Goal: Information Seeking & Learning: Learn about a topic

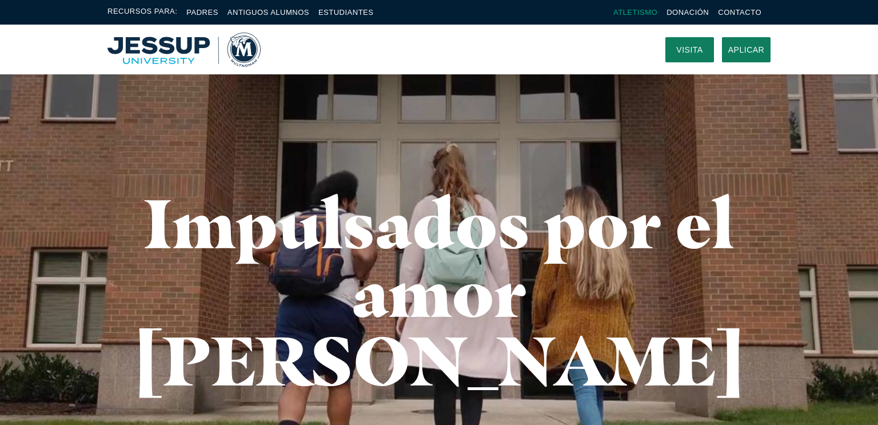
click at [637, 15] on font "Atletismo" at bounding box center [635, 12] width 44 height 9
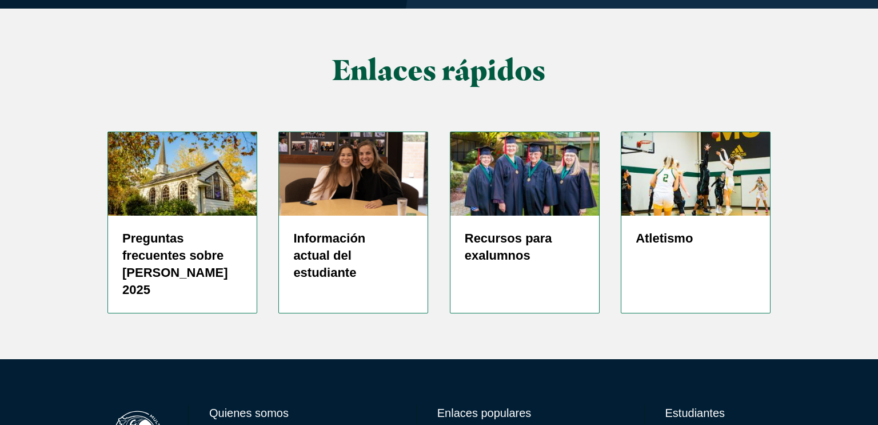
scroll to position [3015, 0]
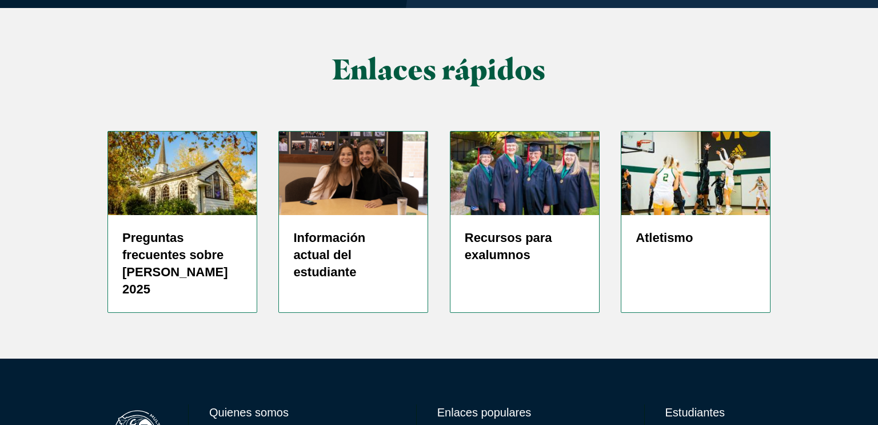
click at [272, 406] on font "Quienes somos" at bounding box center [248, 412] width 79 height 13
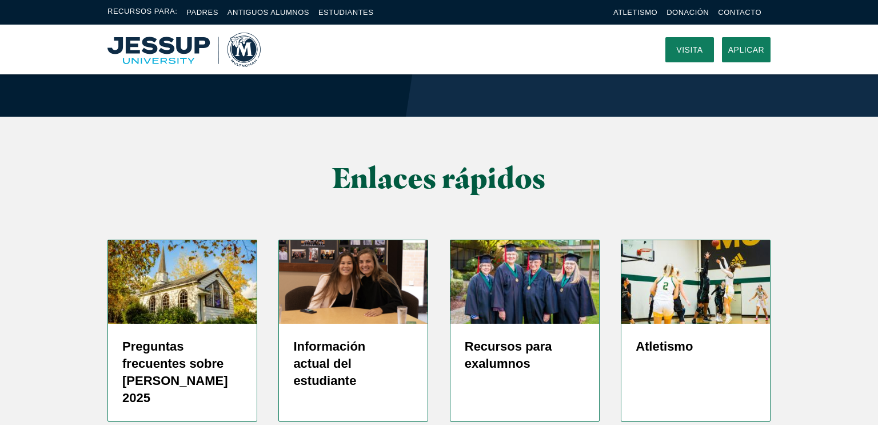
scroll to position [2903, 0]
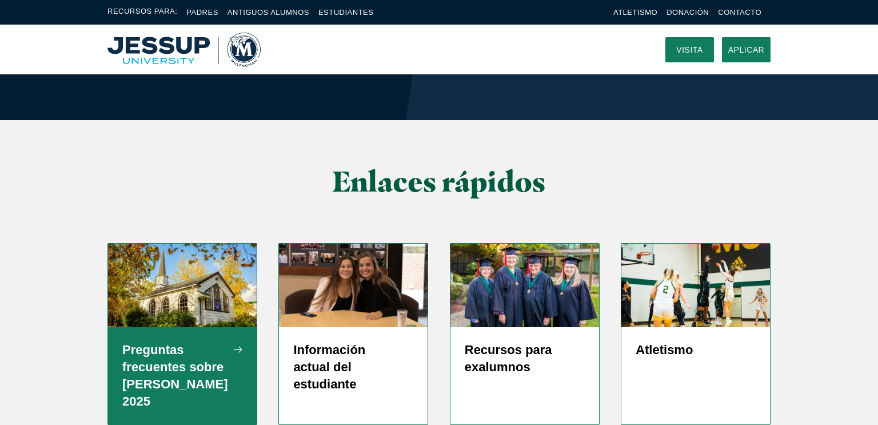
click at [206, 342] on font "Preguntas frecuentes sobre [PERSON_NAME] 2025" at bounding box center [175, 375] width 106 height 66
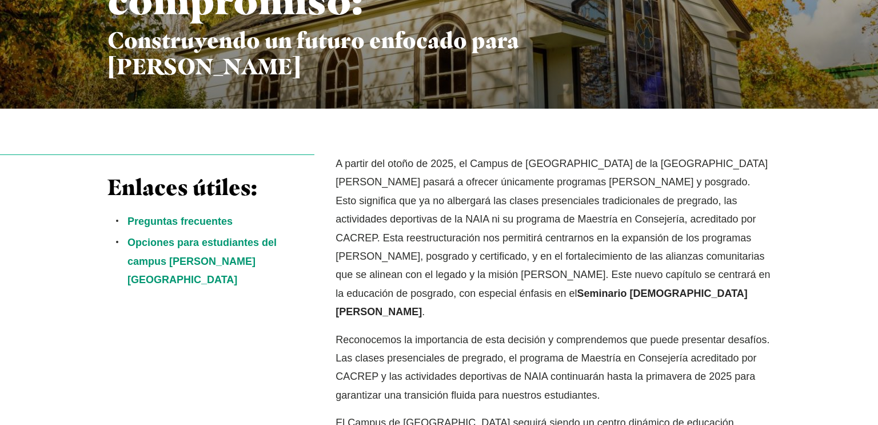
scroll to position [261, 0]
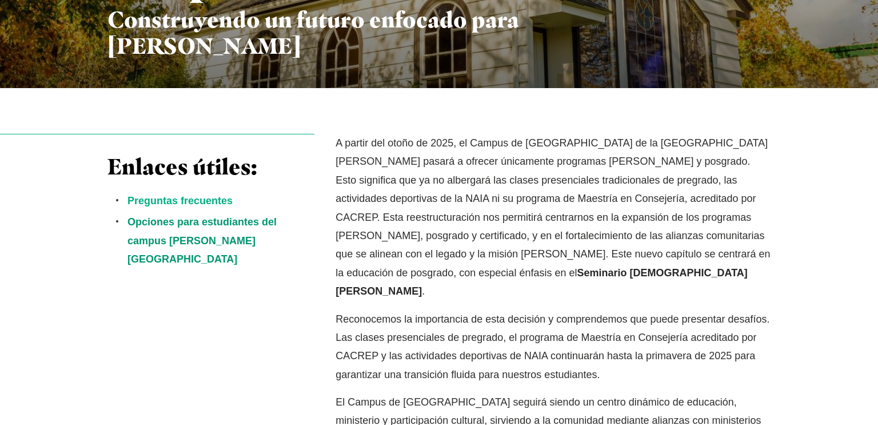
click at [224, 200] on font "Preguntas frecuentes" at bounding box center [180, 200] width 105 height 11
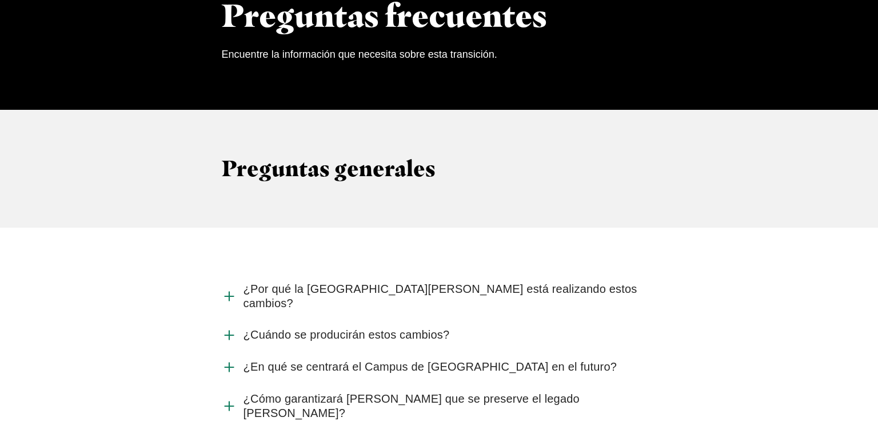
scroll to position [1178, 0]
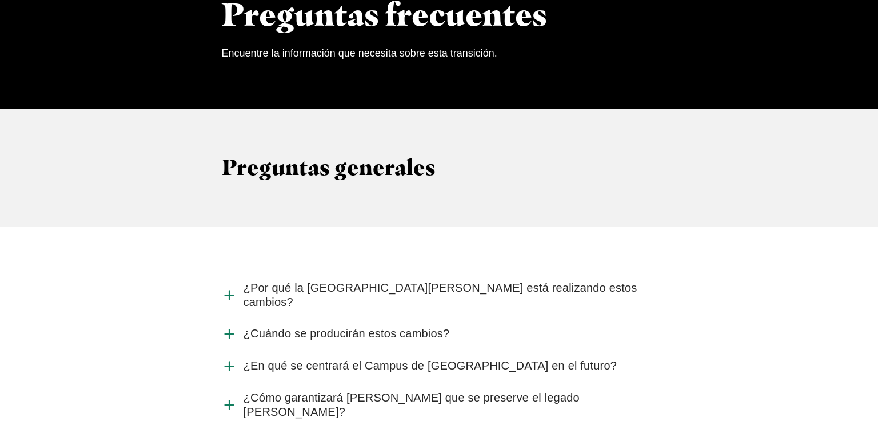
click at [391, 281] on font "¿Por qué la Universidad Jessup está realizando estos cambios?" at bounding box center [441, 294] width 394 height 27
click at [0, 0] on input "¿Por qué la Universidad Jessup está realizando estos cambios?" at bounding box center [0, 0] width 0 height 0
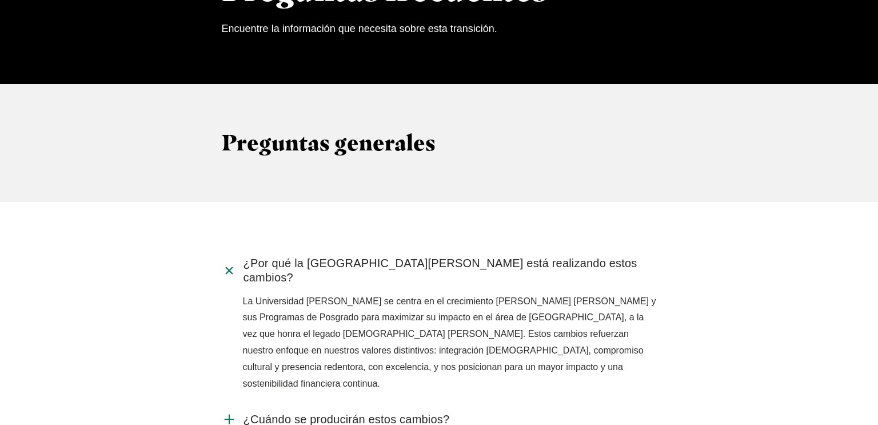
scroll to position [1203, 0]
